Goal: Navigation & Orientation: Find specific page/section

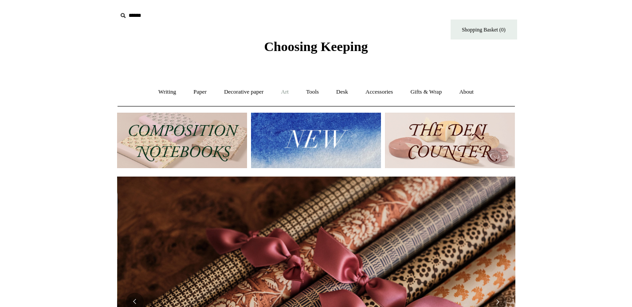
scroll to position [0, 797]
click at [472, 91] on link "About +" at bounding box center [466, 92] width 31 height 24
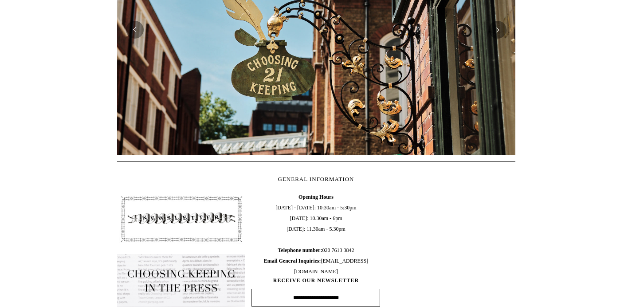
scroll to position [301, 0]
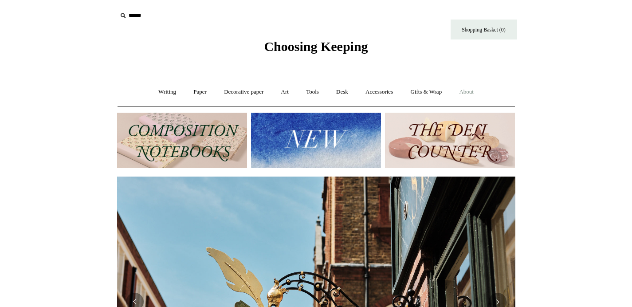
click at [471, 93] on link "About +" at bounding box center [466, 92] width 31 height 24
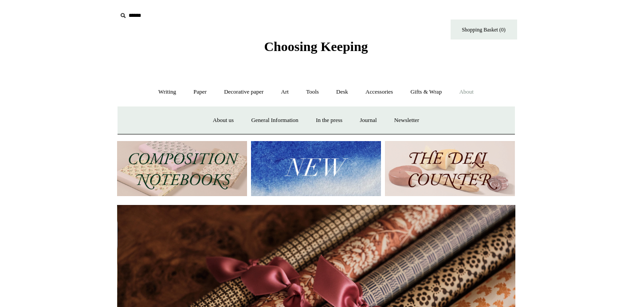
scroll to position [0, 797]
click at [209, 118] on link "About us" at bounding box center [223, 121] width 37 height 24
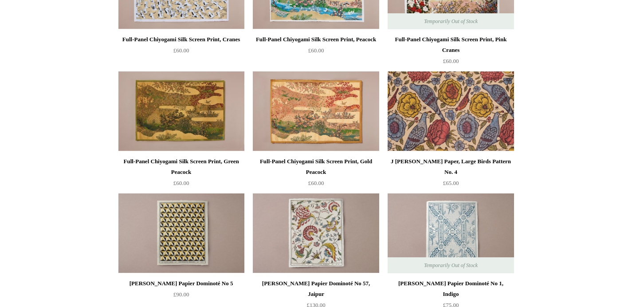
scroll to position [288, 0]
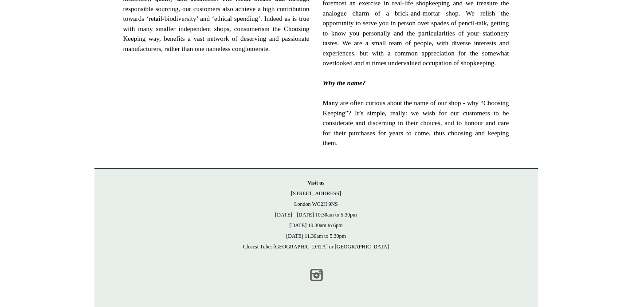
scroll to position [615, 0]
click at [315, 275] on link "Instagram" at bounding box center [317, 275] width 20 height 20
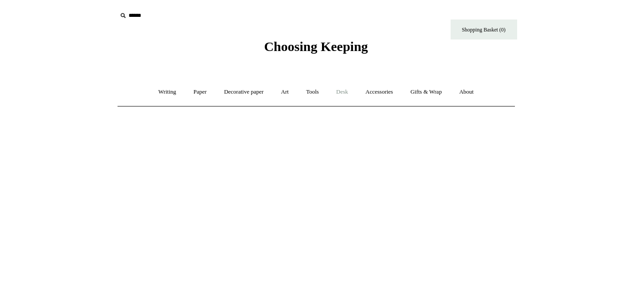
scroll to position [0, 0]
click at [288, 41] on span "Choosing Keeping" at bounding box center [316, 46] width 104 height 15
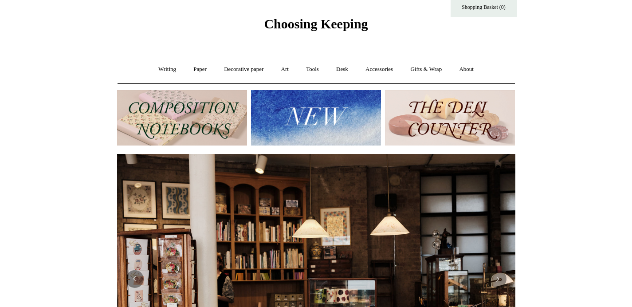
click at [447, 121] on img at bounding box center [450, 117] width 130 height 55
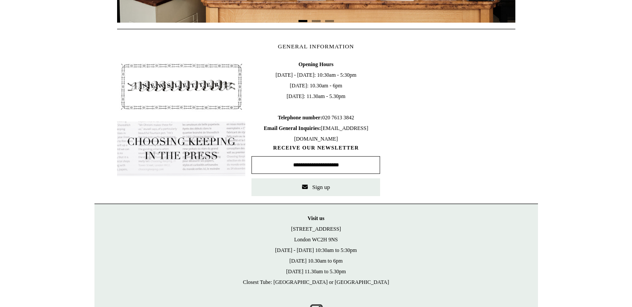
scroll to position [411, 0]
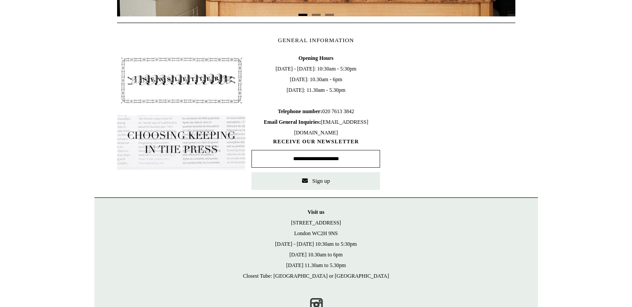
click at [187, 134] on img at bounding box center [181, 142] width 129 height 55
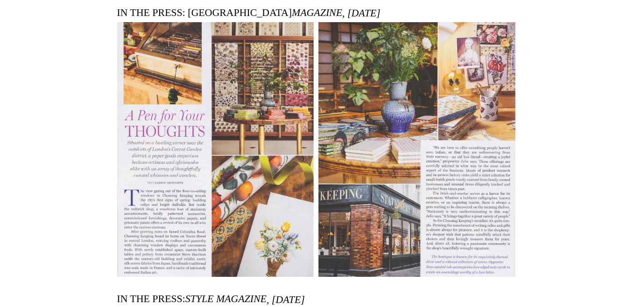
scroll to position [111, 0]
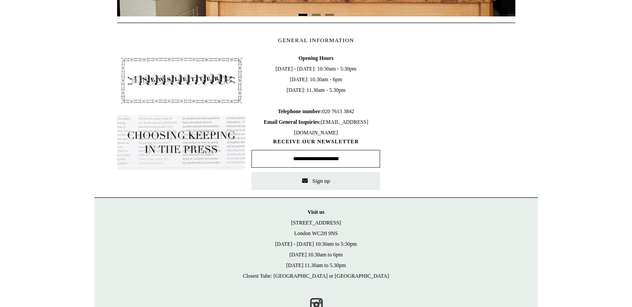
scroll to position [411, 0]
click at [170, 65] on img at bounding box center [181, 80] width 129 height 55
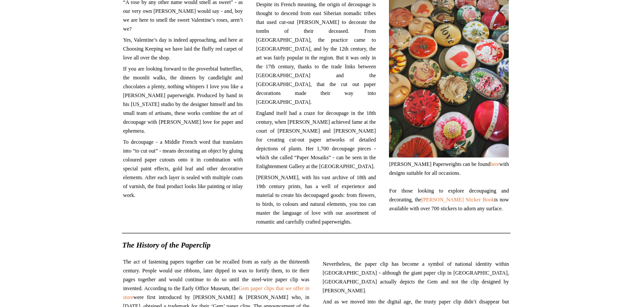
scroll to position [1212, 0]
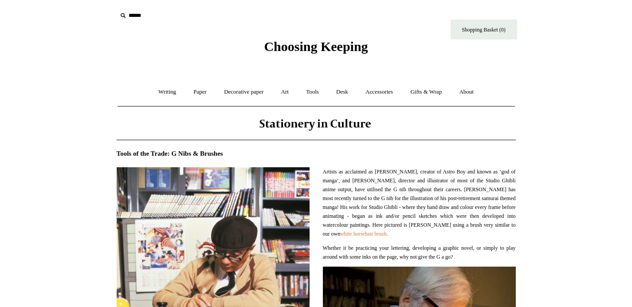
drag, startPoint x: 289, startPoint y: 91, endPoint x: 319, endPoint y: 109, distance: 35.2
click at [473, 90] on link "About +" at bounding box center [466, 92] width 31 height 24
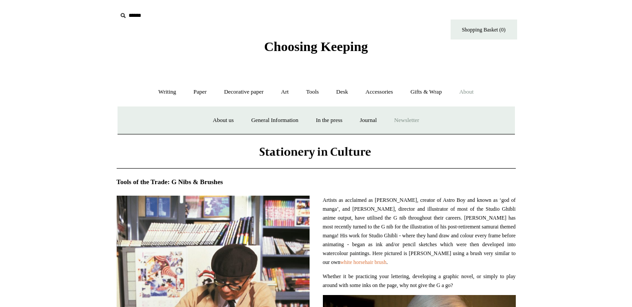
click at [414, 121] on a"] "Newsletter" at bounding box center [406, 121] width 41 height 24
click at [372, 118] on link "Journal +" at bounding box center [368, 121] width 33 height 24
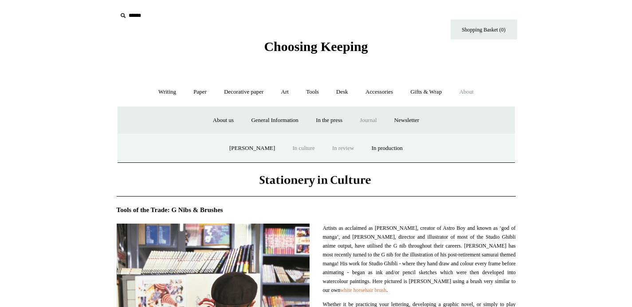
click at [341, 149] on link "In review" at bounding box center [343, 149] width 38 height 24
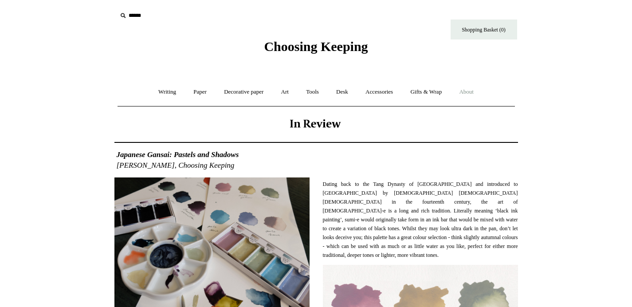
click at [480, 91] on link "About +" at bounding box center [466, 92] width 31 height 24
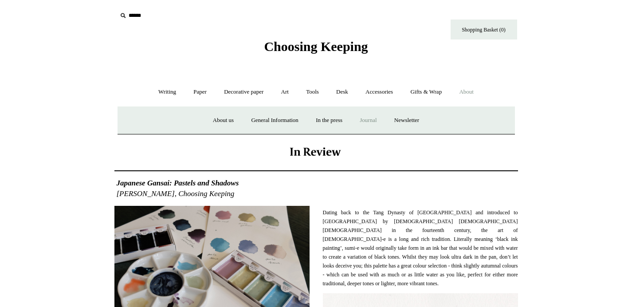
click at [373, 120] on link "Journal +" at bounding box center [368, 121] width 33 height 24
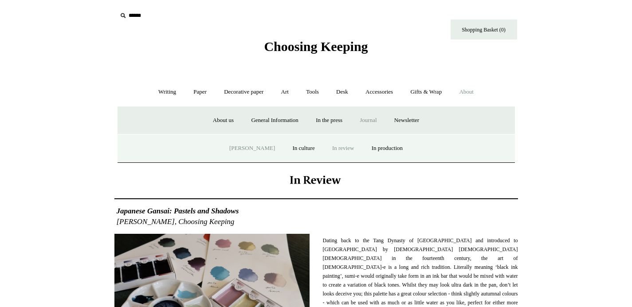
click at [240, 151] on link "[PERSON_NAME]" at bounding box center [252, 149] width 62 height 24
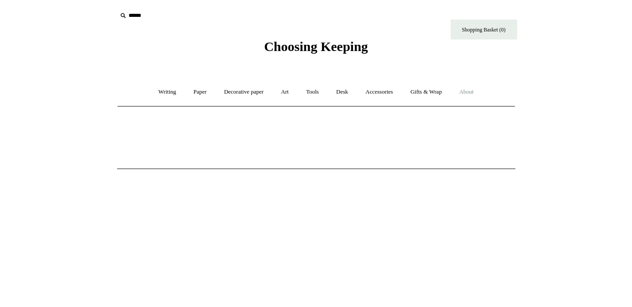
click at [467, 91] on link "About +" at bounding box center [466, 92] width 31 height 24
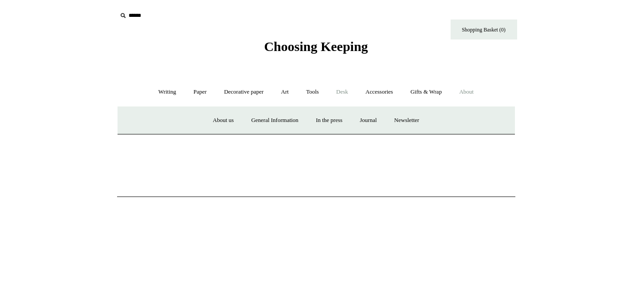
click at [340, 89] on link "Desk +" at bounding box center [342, 92] width 28 height 24
click at [349, 120] on link "Desk Accessories" at bounding box center [354, 121] width 56 height 24
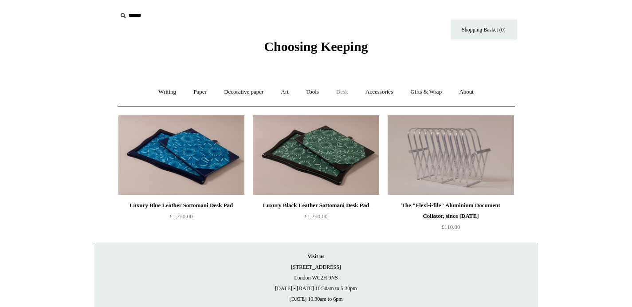
click at [348, 90] on link "Desk +" at bounding box center [342, 92] width 28 height 24
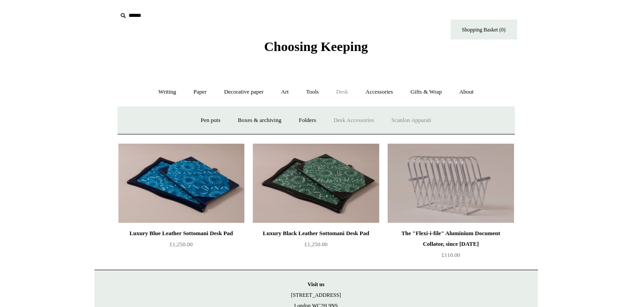
click at [417, 120] on link "Scanlon Apparati" at bounding box center [412, 121] width 56 height 24
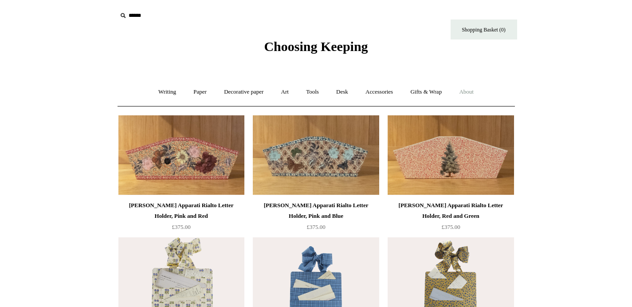
click at [477, 93] on link "About +" at bounding box center [466, 92] width 31 height 24
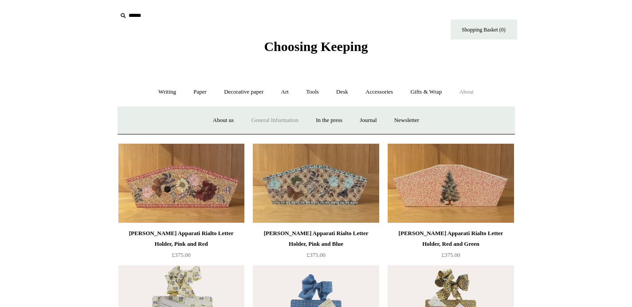
click at [278, 119] on link "General Information" at bounding box center [274, 121] width 63 height 24
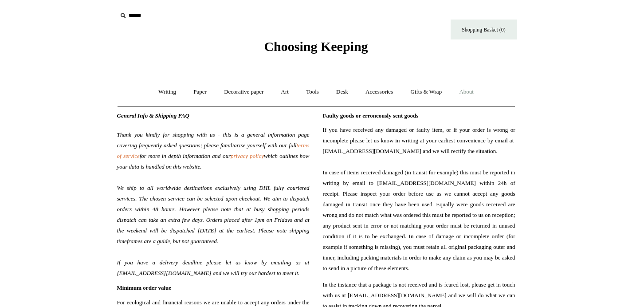
click at [477, 92] on link "About +" at bounding box center [466, 92] width 31 height 24
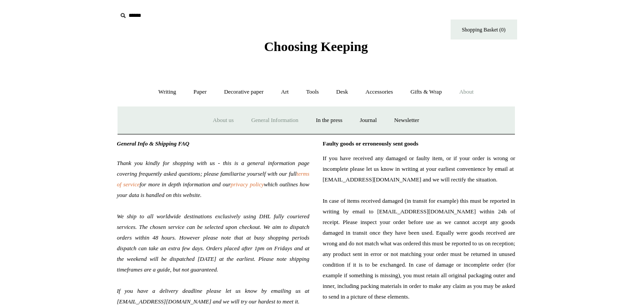
click at [222, 117] on link "About us" at bounding box center [223, 121] width 37 height 24
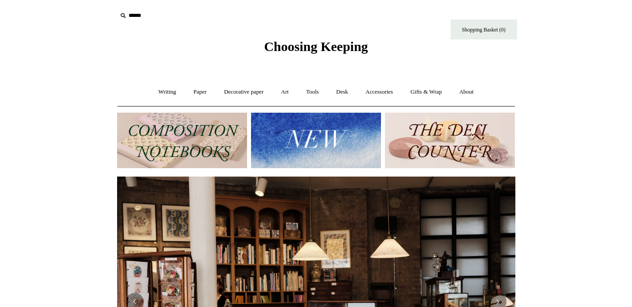
scroll to position [0, 398]
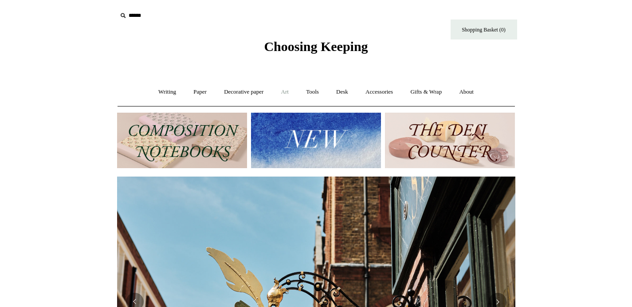
click at [287, 94] on link "Art +" at bounding box center [285, 92] width 24 height 24
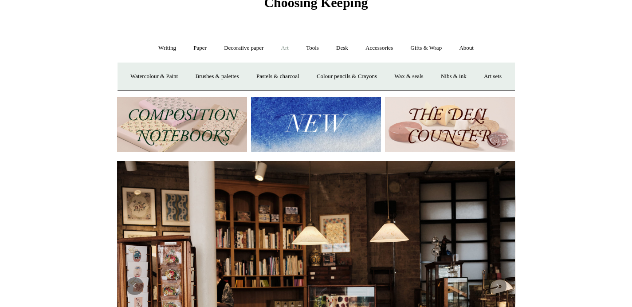
scroll to position [0, 0]
click at [477, 49] on link "About +" at bounding box center [466, 48] width 31 height 24
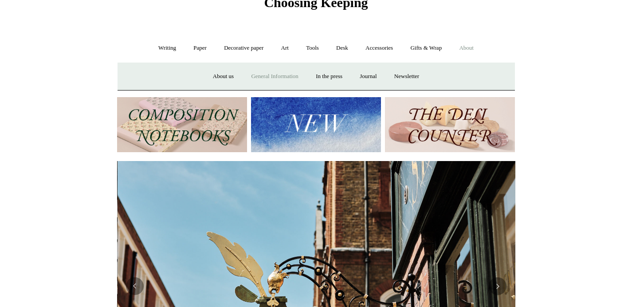
scroll to position [0, 398]
click at [274, 72] on link "General Information" at bounding box center [274, 77] width 63 height 24
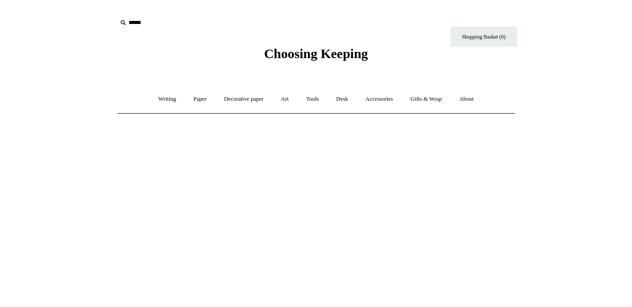
scroll to position [307, 0]
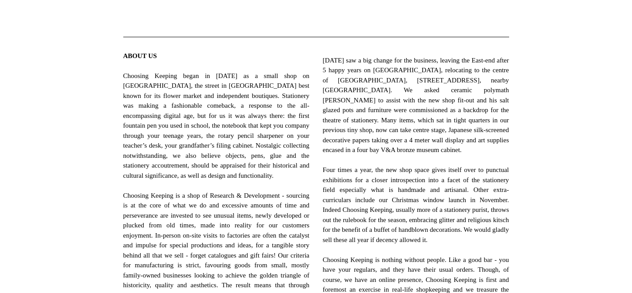
click at [625, 0] on html "Menu Choosing Keeping * Shipping Information Shopping Basket (0) * ⤺ + +" at bounding box center [316, 143] width 632 height 901
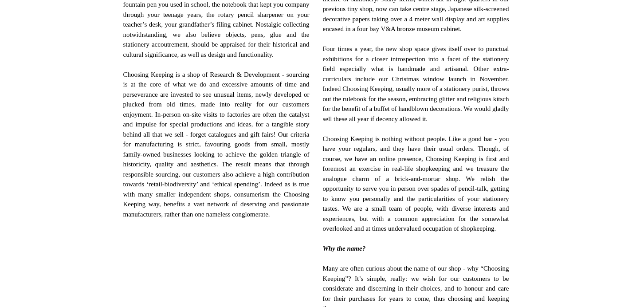
scroll to position [436, 0]
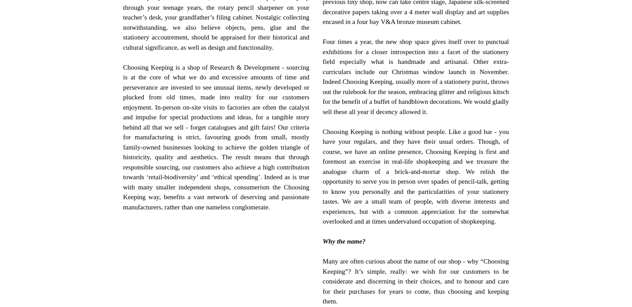
click at [291, 163] on span "ABOUT US Choosing Keeping began in 2012 as a small shop on Columbia Road, the s…" at bounding box center [216, 72] width 186 height 299
copy span "historicity"
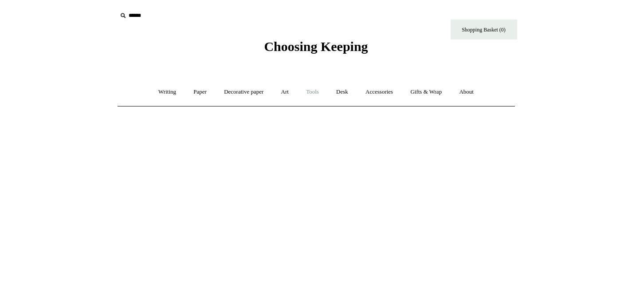
scroll to position [0, 0]
click at [334, 48] on span "Choosing Keeping" at bounding box center [316, 46] width 104 height 15
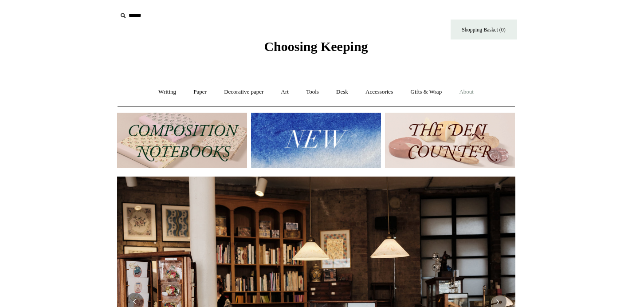
drag, startPoint x: 463, startPoint y: 90, endPoint x: 469, endPoint y: 91, distance: 5.4
click at [464, 90] on link "About +" at bounding box center [466, 92] width 31 height 24
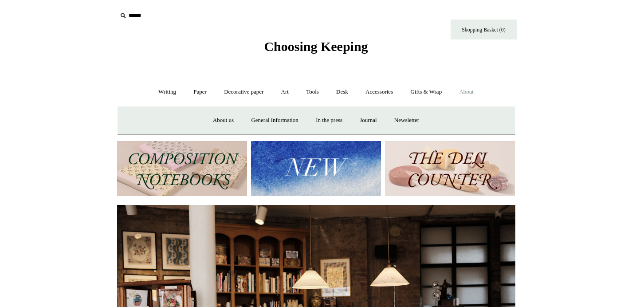
click at [469, 91] on link "About -" at bounding box center [466, 92] width 31 height 24
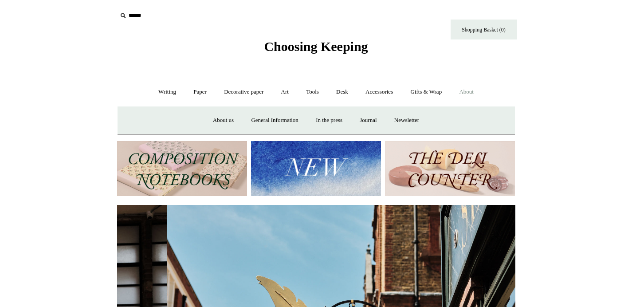
scroll to position [0, 398]
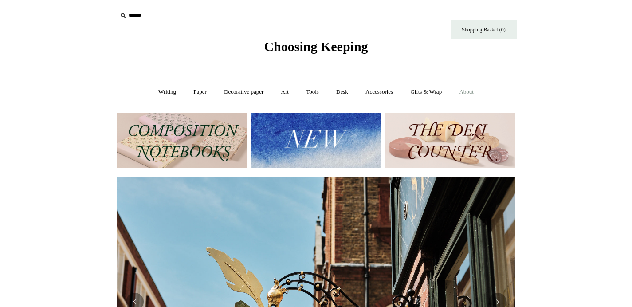
click at [469, 88] on link "About +" at bounding box center [466, 92] width 31 height 24
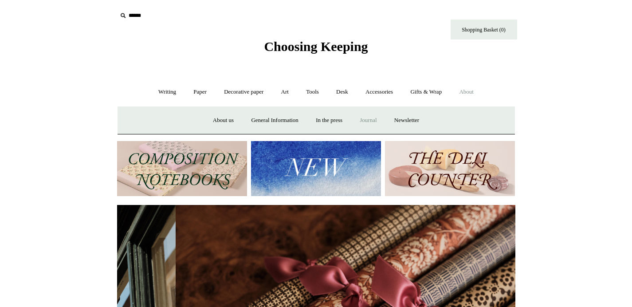
scroll to position [0, 797]
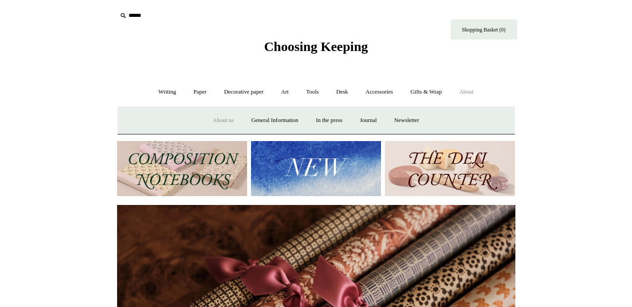
click at [211, 123] on link "About us" at bounding box center [223, 121] width 37 height 24
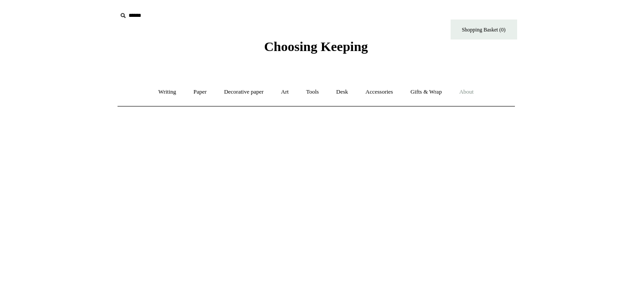
click at [478, 95] on link "About +" at bounding box center [466, 92] width 31 height 24
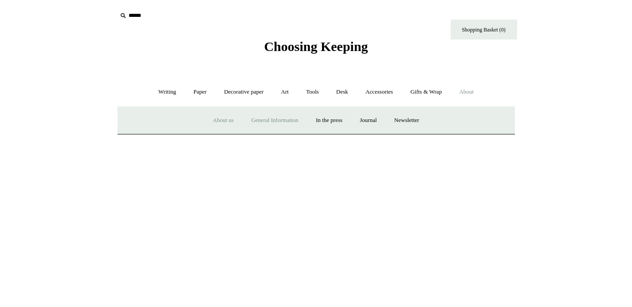
click at [268, 122] on link "General Information" at bounding box center [274, 121] width 63 height 24
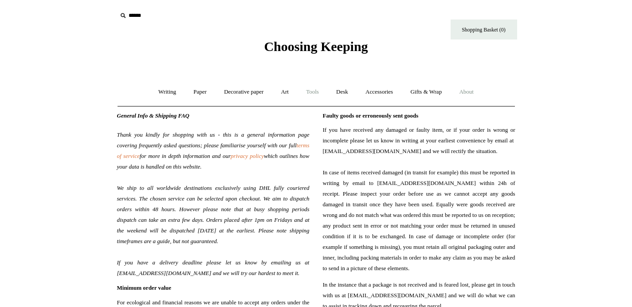
click at [313, 88] on link "Tools +" at bounding box center [312, 92] width 29 height 24
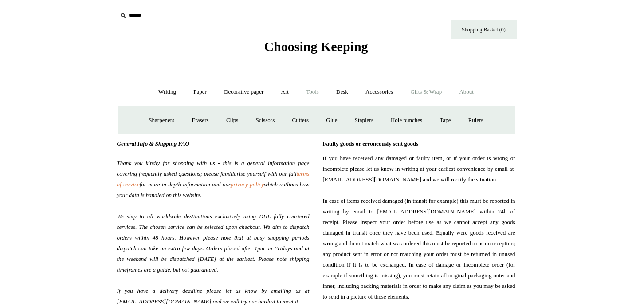
click at [422, 90] on link "Gifts & Wrap +" at bounding box center [425, 92] width 47 height 24
click at [293, 48] on span "Choosing Keeping" at bounding box center [316, 46] width 104 height 15
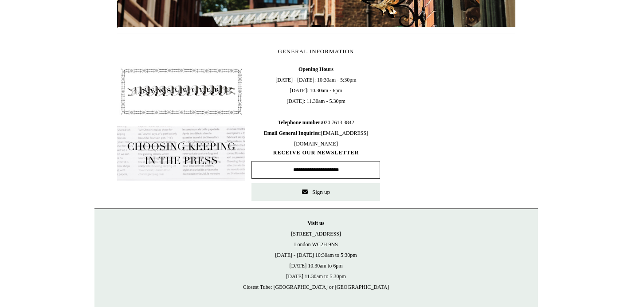
scroll to position [0, 398]
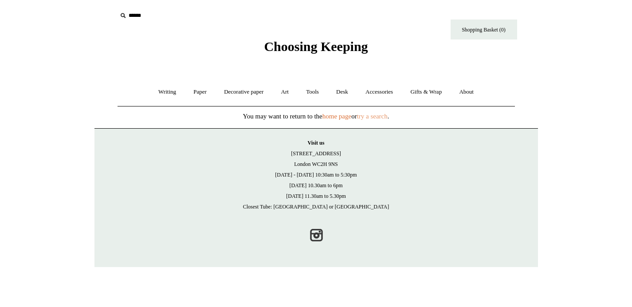
drag, startPoint x: 0, startPoint y: 0, endPoint x: 380, endPoint y: 117, distance: 397.5
click at [380, 117] on link "try a search" at bounding box center [372, 116] width 31 height 7
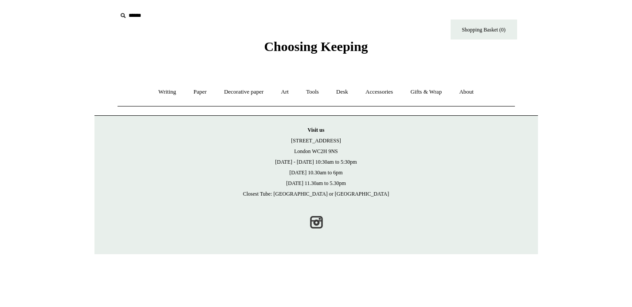
click at [122, 13] on icon at bounding box center [123, 16] width 10 height 10
click at [128, 16] on input "text" at bounding box center [171, 16] width 109 height 16
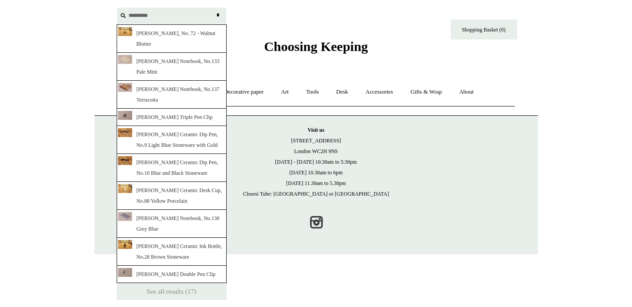
type input "*********"
click at [218, 15] on input "*" at bounding box center [218, 16] width 9 height 16
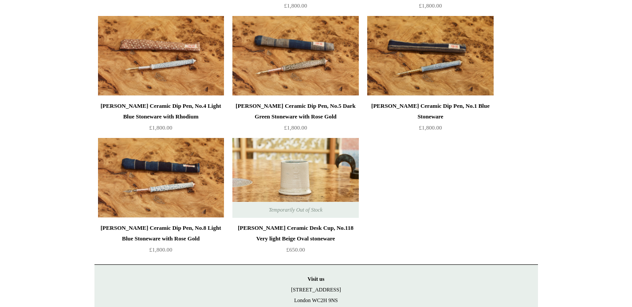
scroll to position [660, 0]
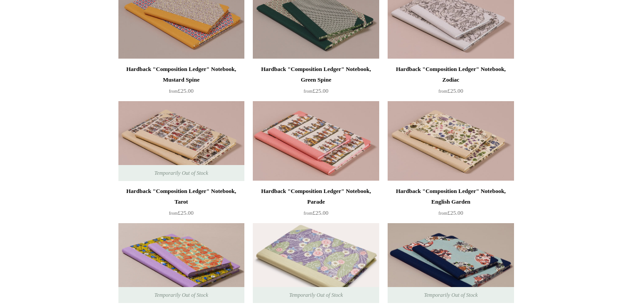
scroll to position [384, 0]
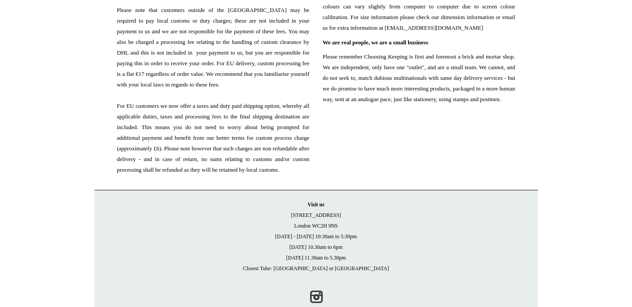
scroll to position [1017, 0]
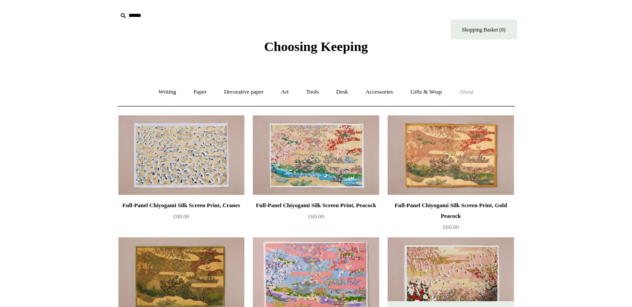
click at [472, 90] on link "About +" at bounding box center [466, 92] width 31 height 24
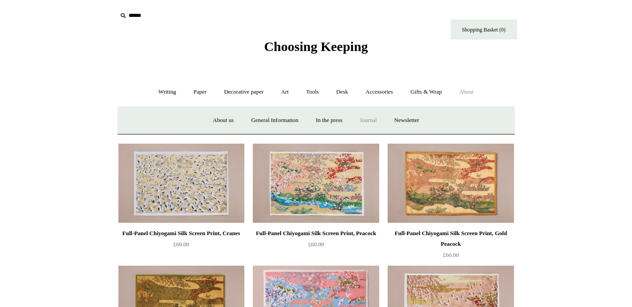
click at [374, 118] on link "Journal +" at bounding box center [368, 121] width 33 height 24
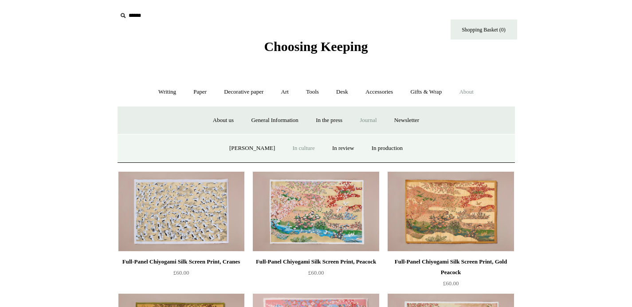
click at [303, 147] on link "In culture" at bounding box center [304, 149] width 38 height 24
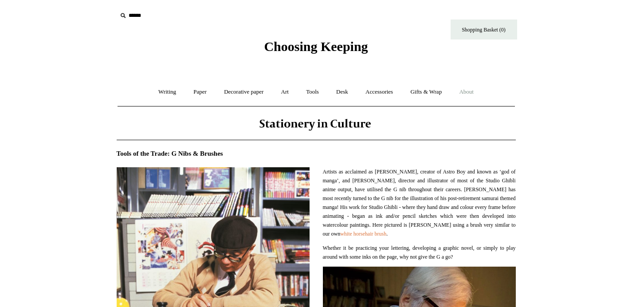
click at [475, 91] on link "About +" at bounding box center [466, 92] width 31 height 24
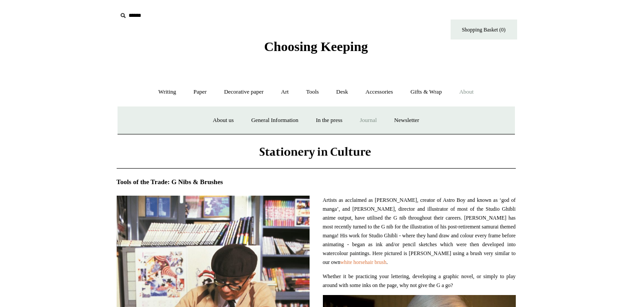
click at [365, 120] on link "Journal +" at bounding box center [368, 121] width 33 height 24
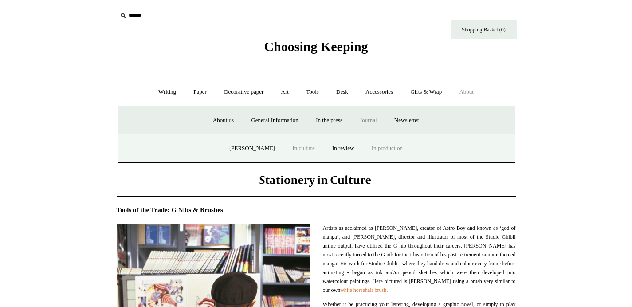
click at [385, 150] on link "In production" at bounding box center [387, 149] width 47 height 24
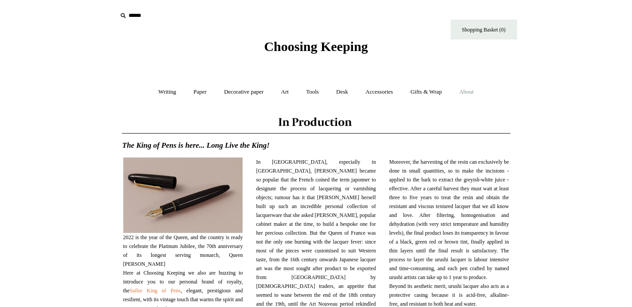
click at [471, 93] on link "About +" at bounding box center [466, 92] width 31 height 24
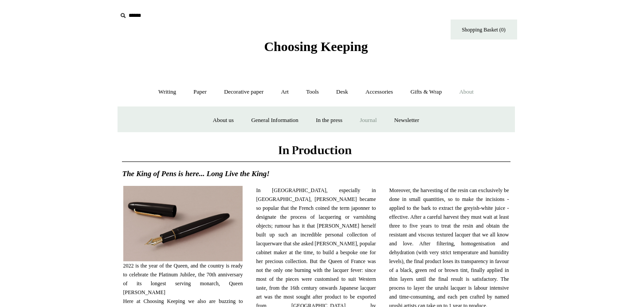
click at [376, 120] on link "Journal +" at bounding box center [368, 121] width 33 height 24
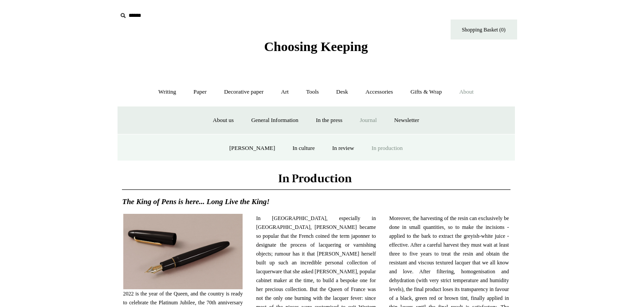
click at [476, 89] on link "About -" at bounding box center [466, 92] width 31 height 24
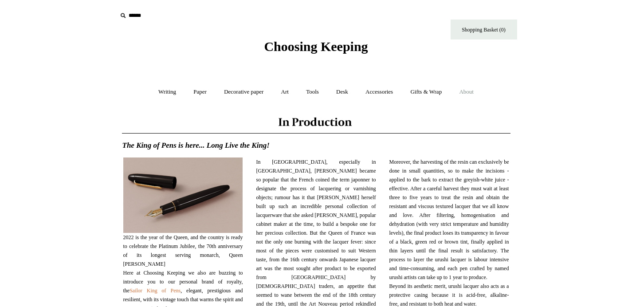
click at [476, 89] on link "About +" at bounding box center [466, 92] width 31 height 24
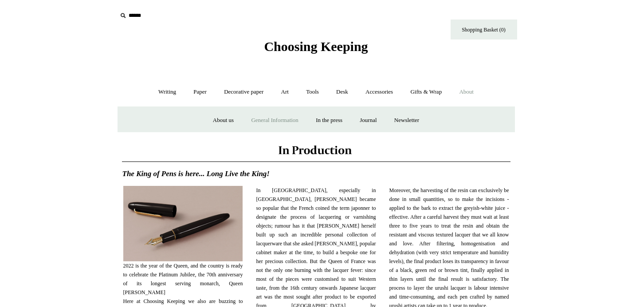
click at [259, 120] on link "General Information" at bounding box center [274, 121] width 63 height 24
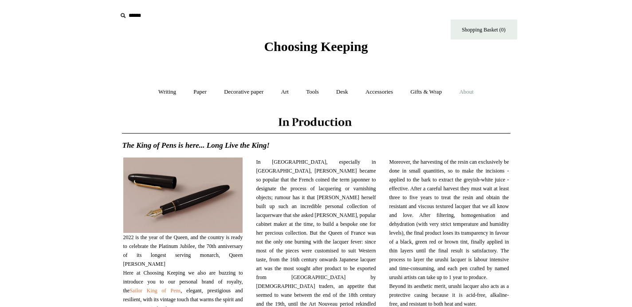
click at [471, 92] on link "About +" at bounding box center [466, 92] width 31 height 24
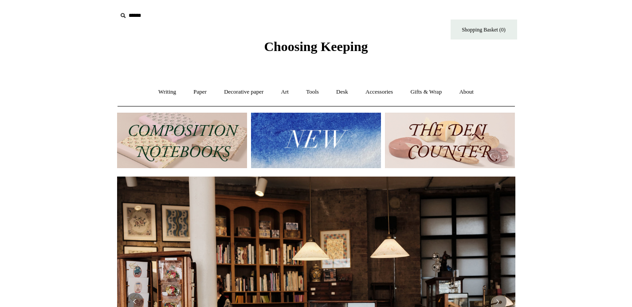
scroll to position [0, 797]
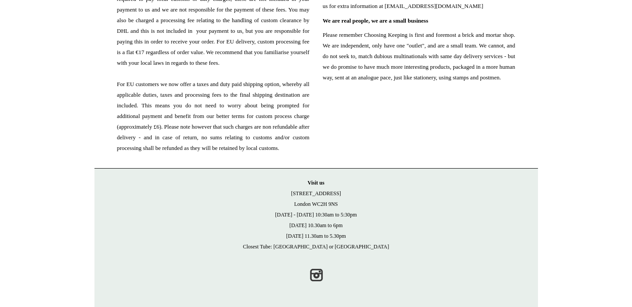
scroll to position [1086, 0]
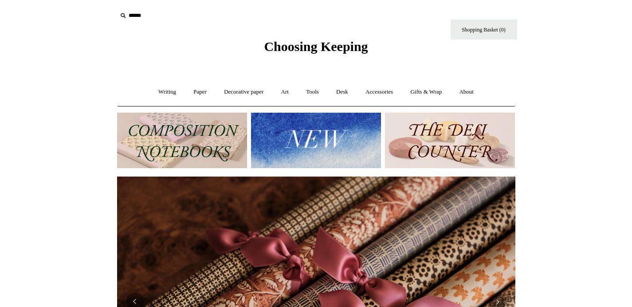
scroll to position [0, 781]
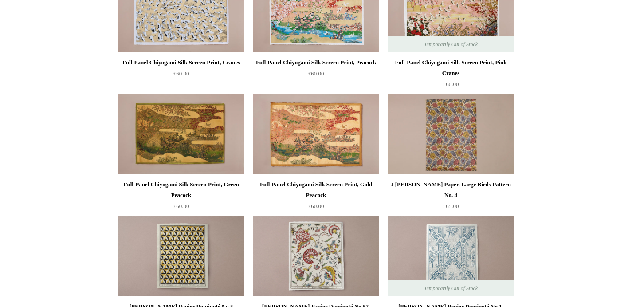
scroll to position [275, 0]
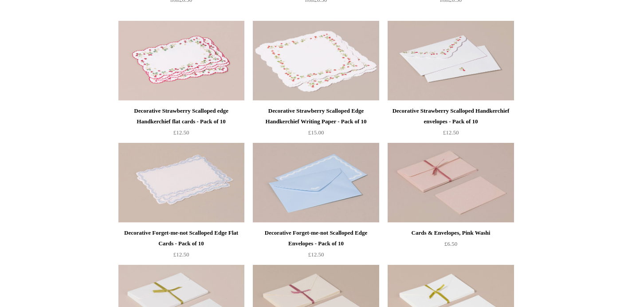
scroll to position [470, 0]
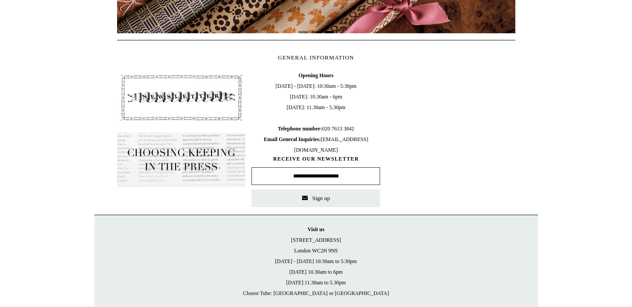
scroll to position [0, 539]
